Goal: Transaction & Acquisition: Purchase product/service

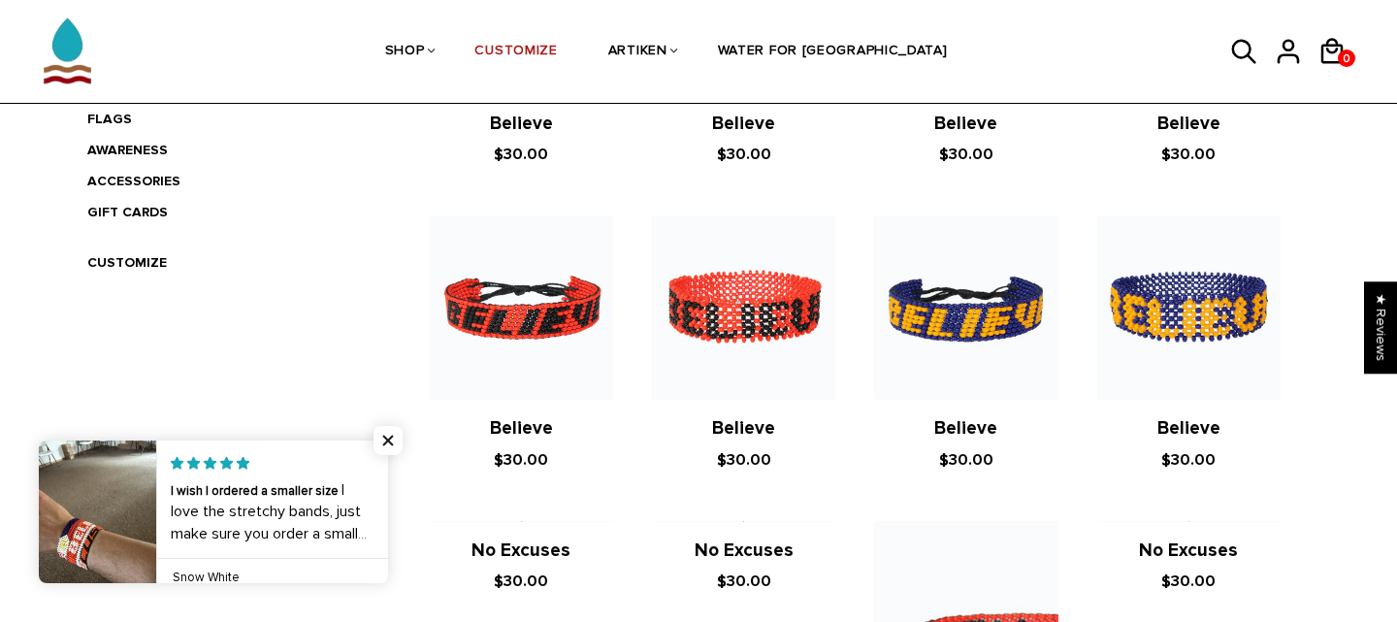
scroll to position [650, 0]
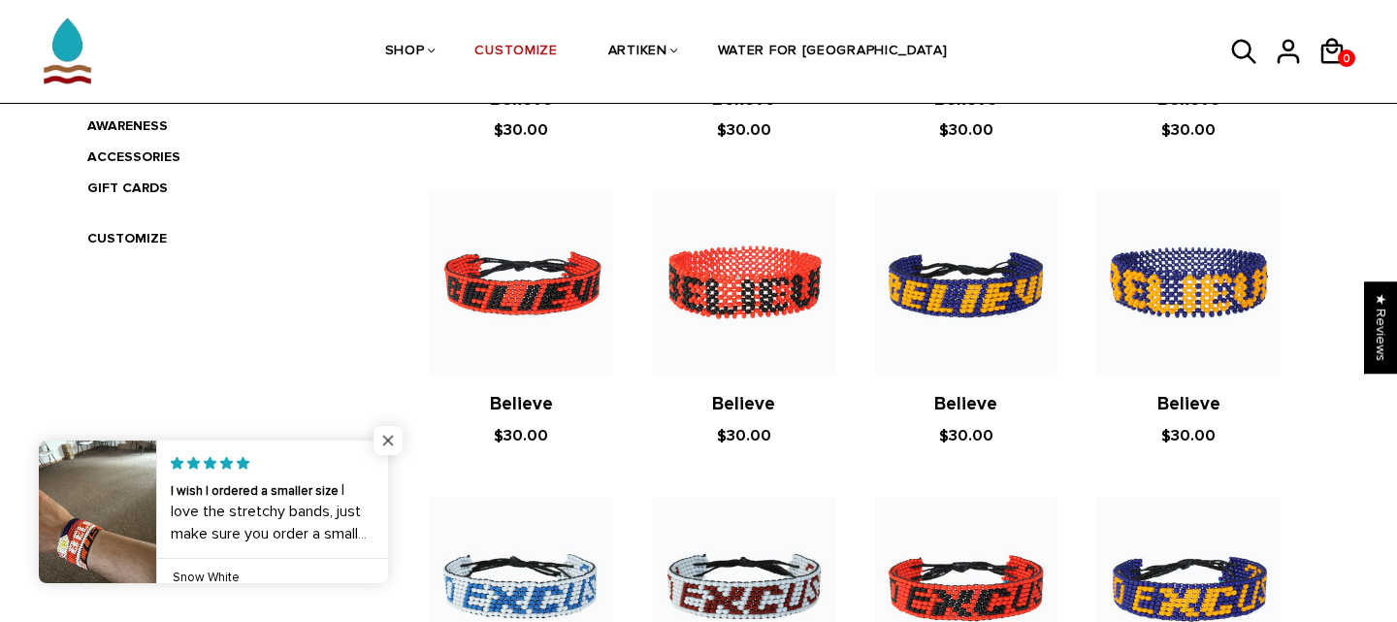
click at [388, 437] on span "Close popup widget" at bounding box center [387, 440] width 29 height 29
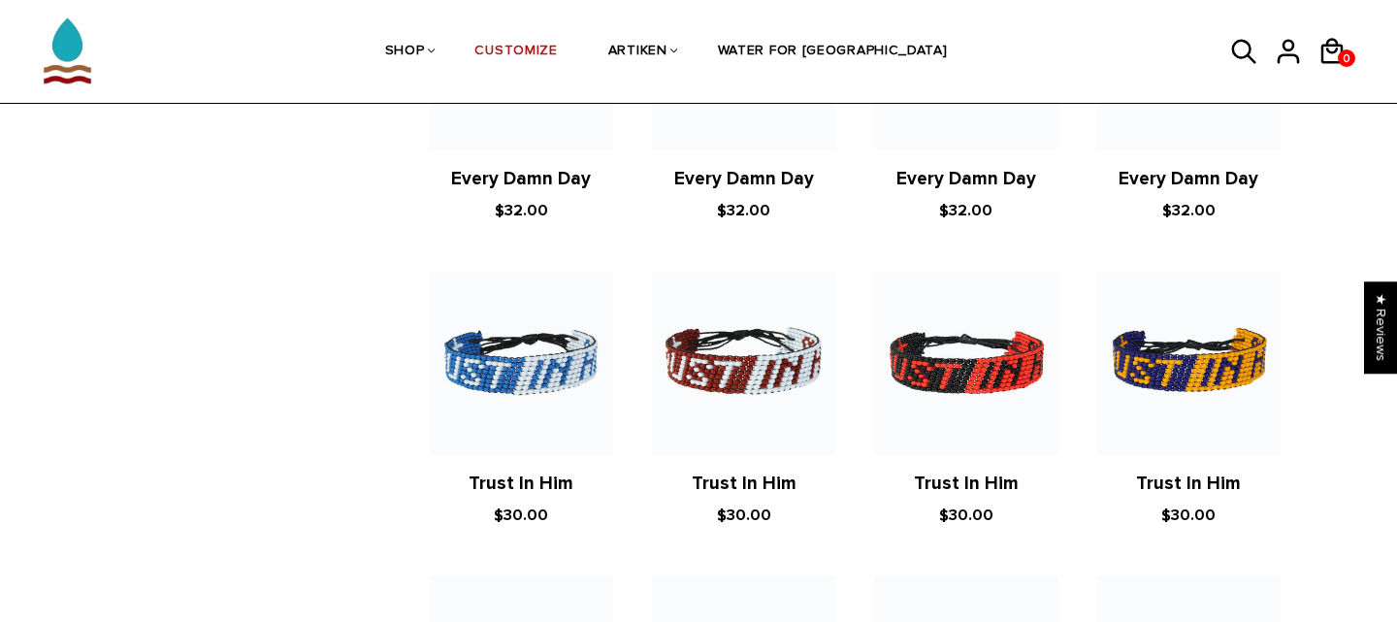
scroll to position [2099, 0]
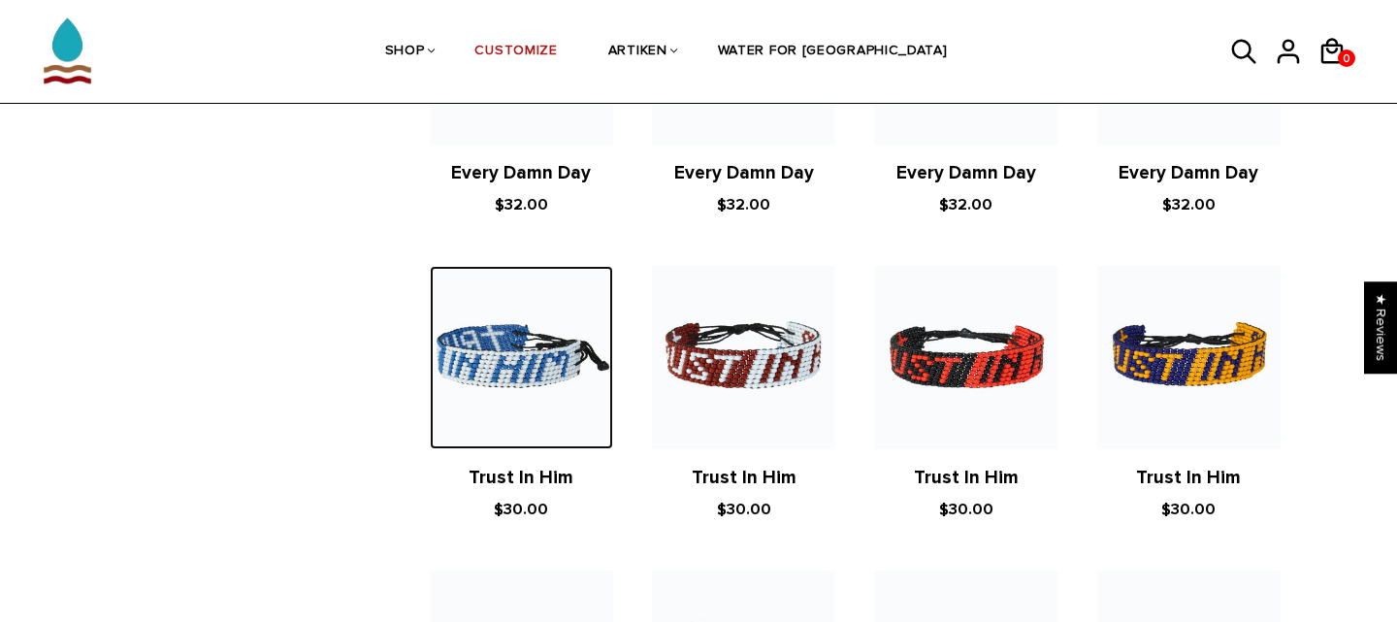
click at [559, 348] on img at bounding box center [521, 357] width 183 height 183
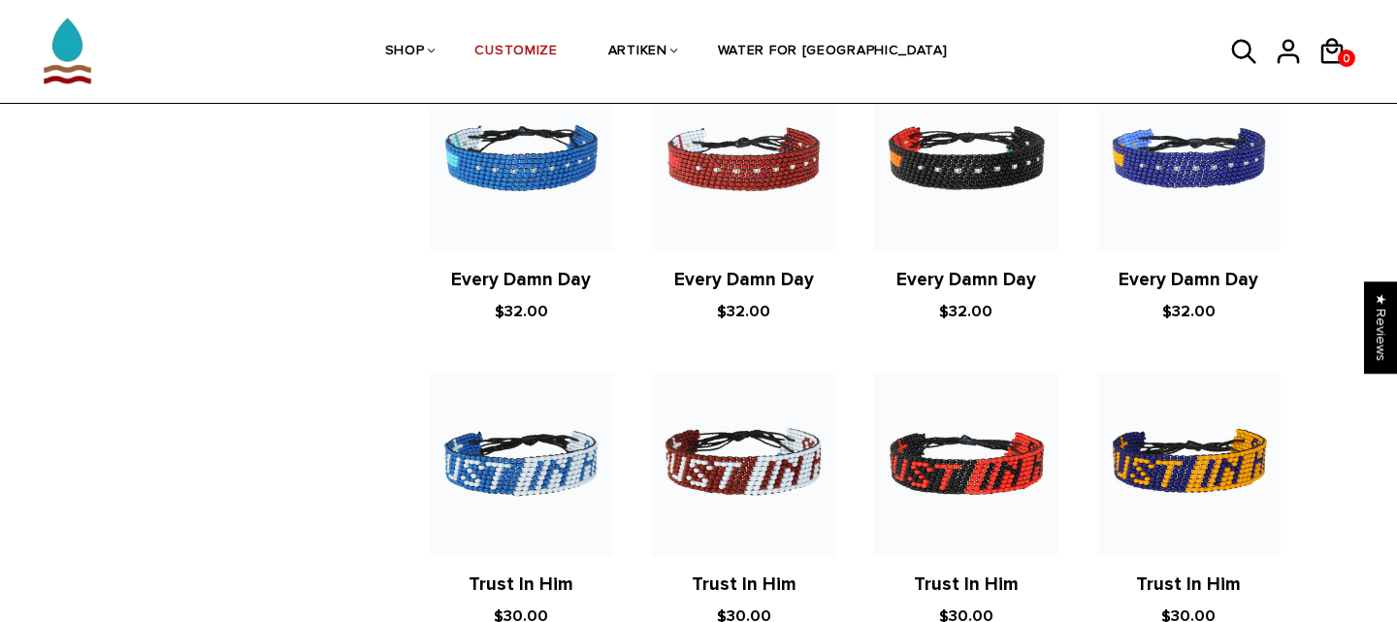
scroll to position [2005, 0]
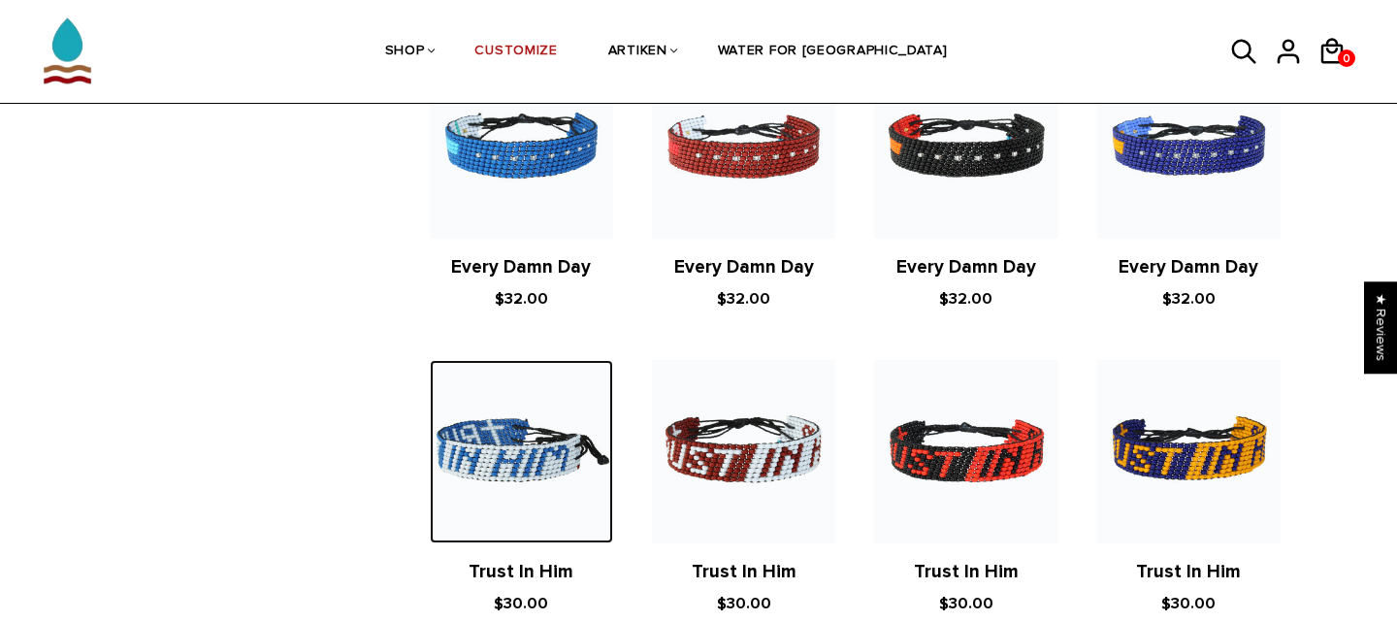
click at [531, 430] on img at bounding box center [521, 451] width 183 height 183
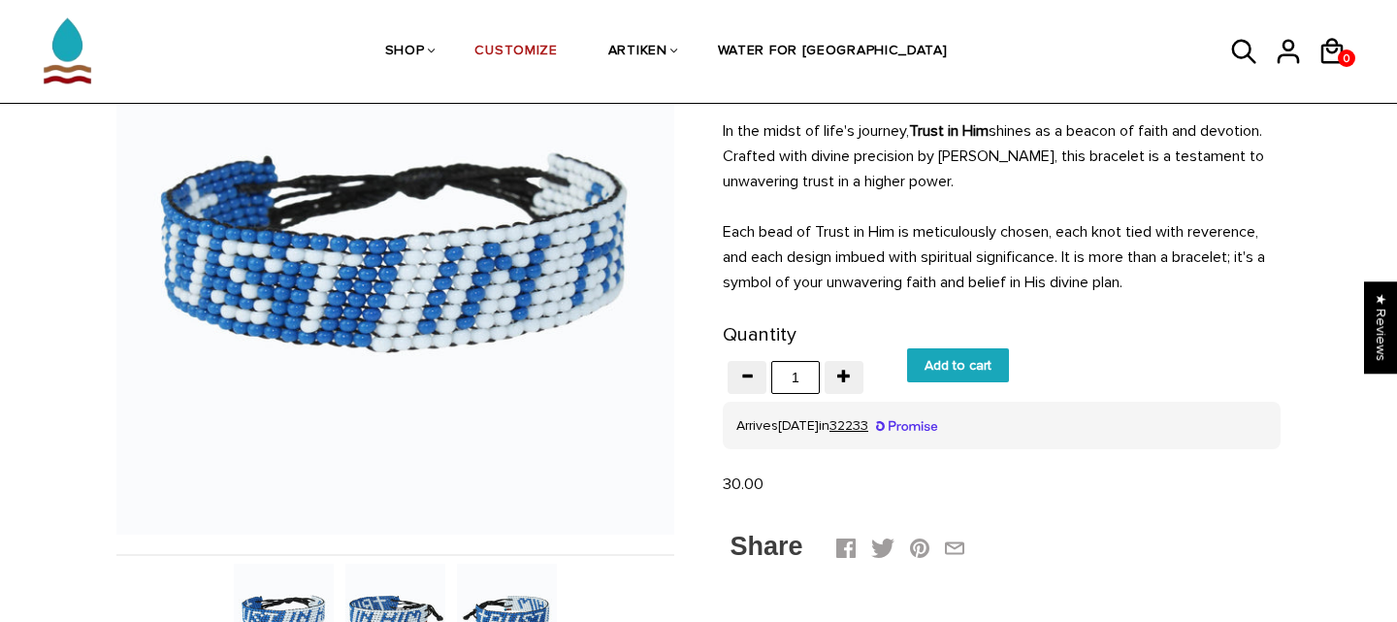
scroll to position [224, 0]
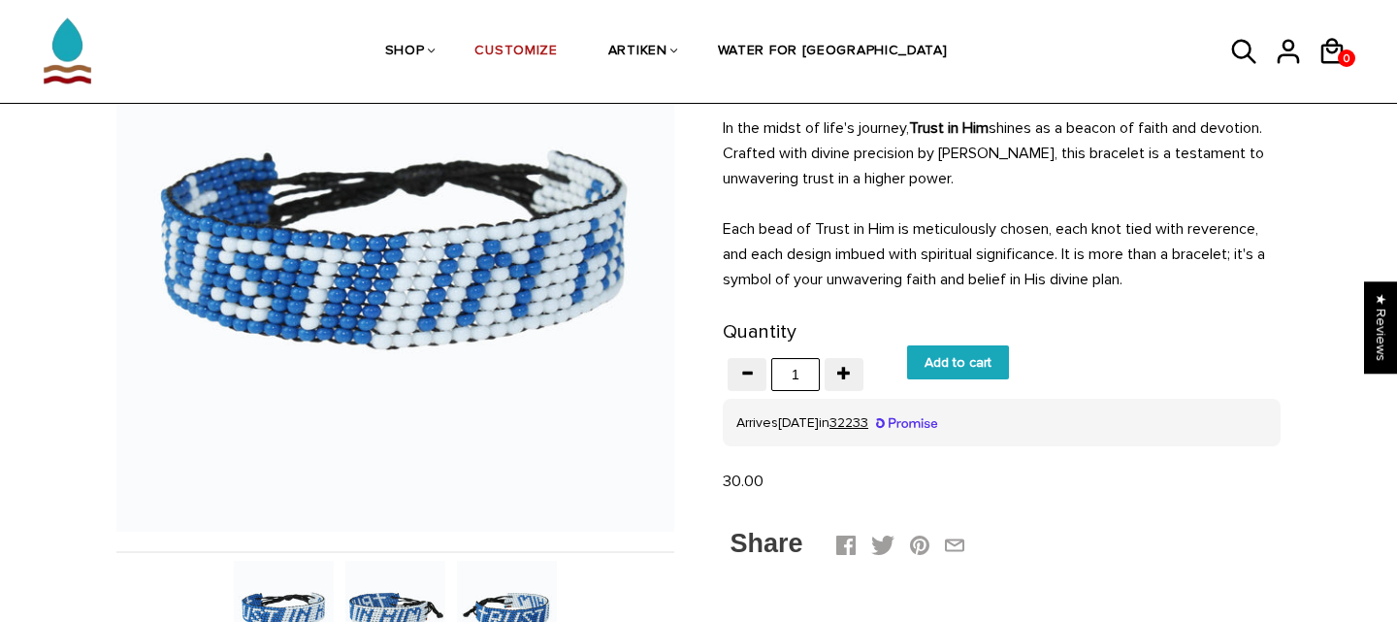
click at [975, 374] on input "Add to cart" at bounding box center [958, 362] width 102 height 34
type input "Add to cart"
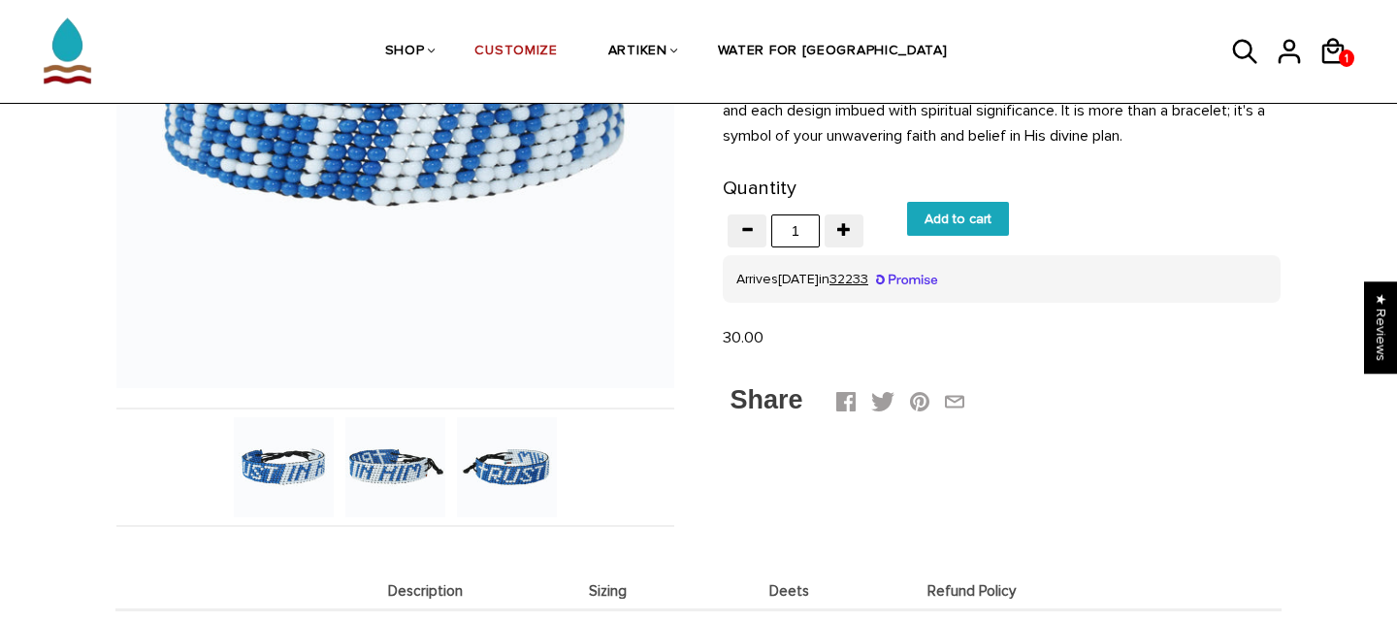
scroll to position [388, 0]
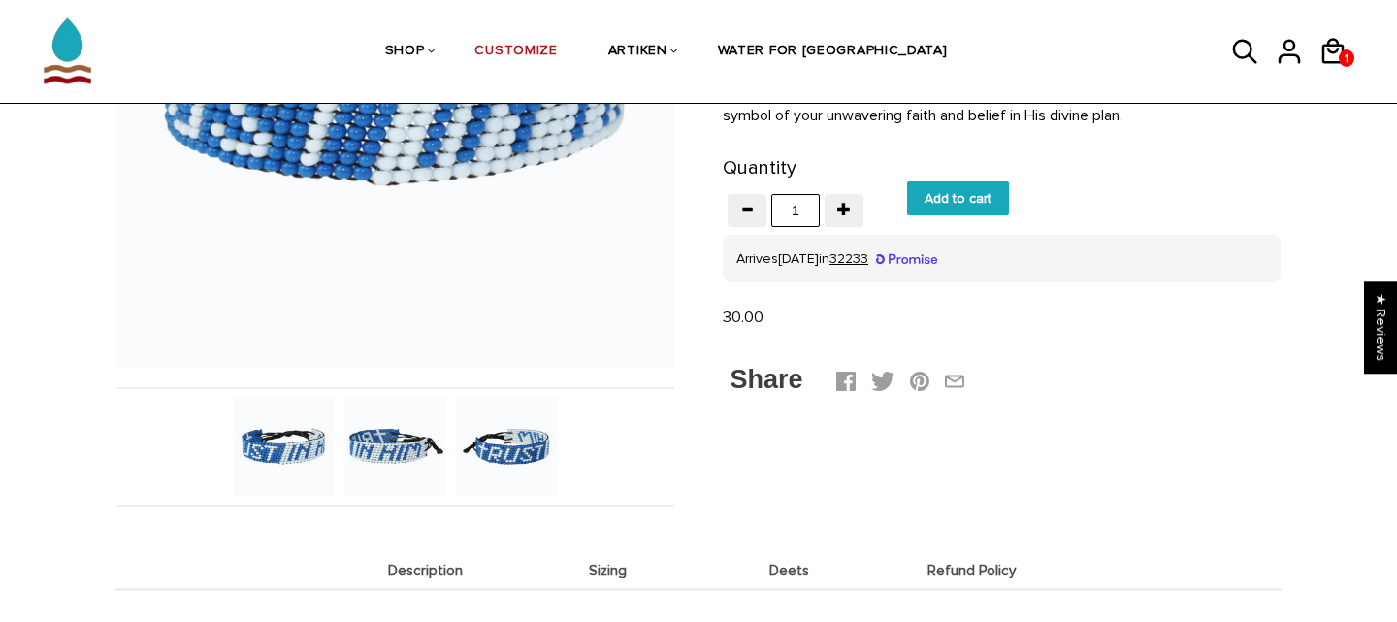
click at [959, 199] on input "Add to cart" at bounding box center [958, 198] width 102 height 34
type input "Add to cart"
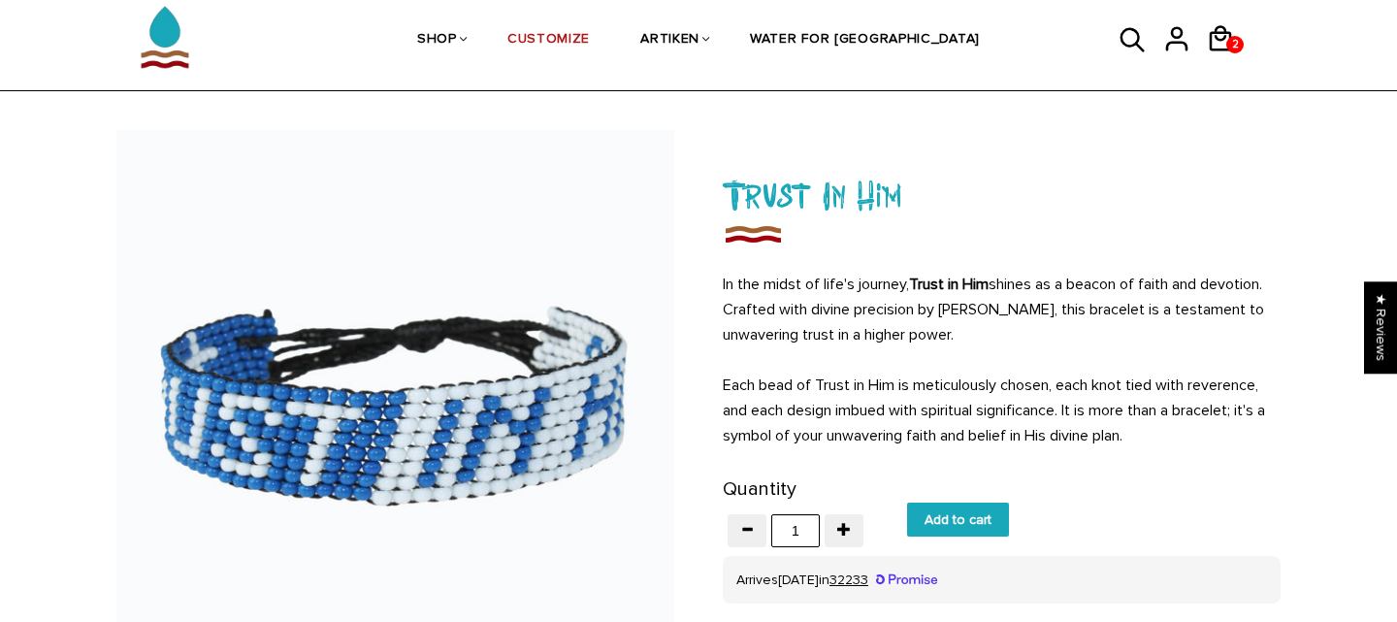
scroll to position [0, 0]
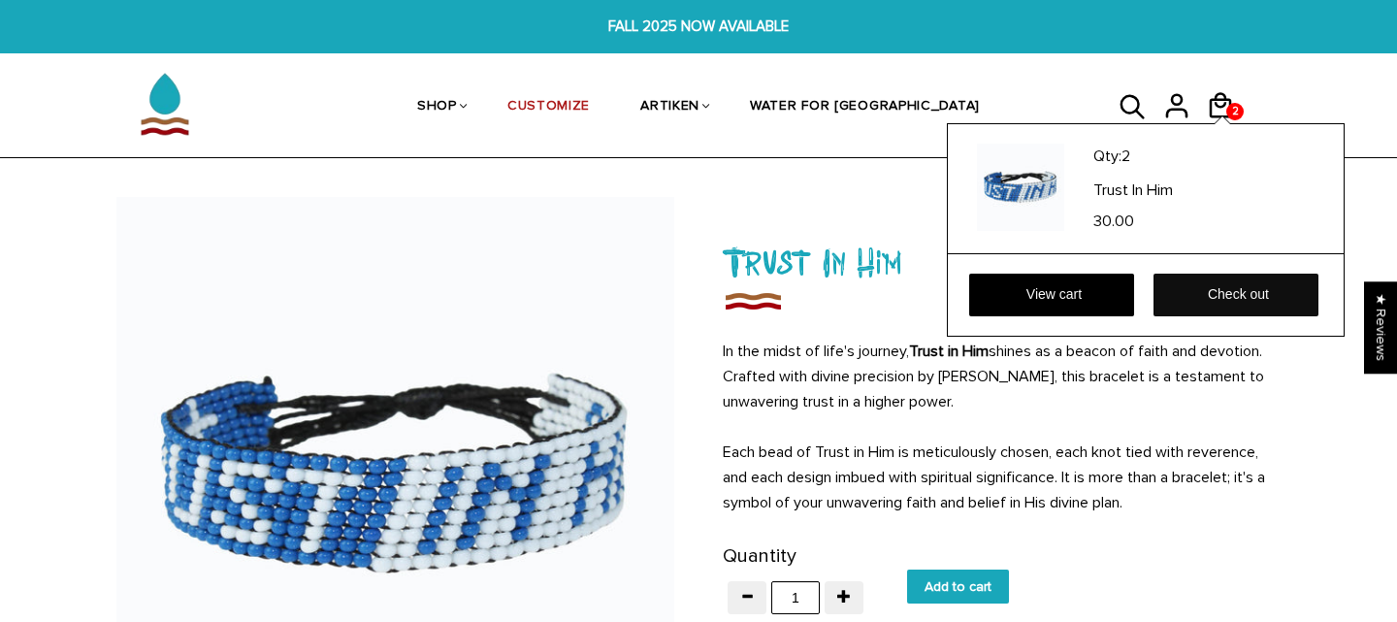
click at [1226, 275] on link "Check out" at bounding box center [1235, 295] width 165 height 43
